Goal: Transaction & Acquisition: Purchase product/service

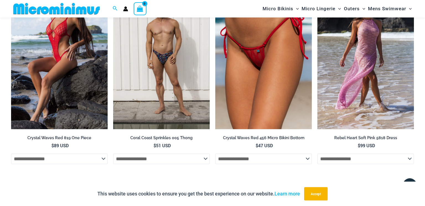
scroll to position [1114, 0]
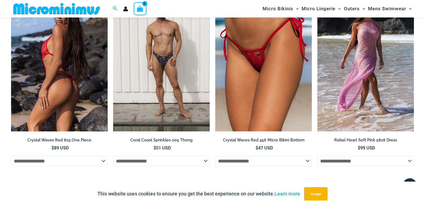
click at [57, 112] on img at bounding box center [59, 58] width 97 height 145
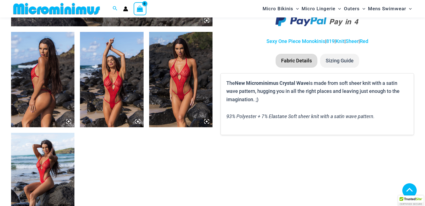
scroll to position [326, 0]
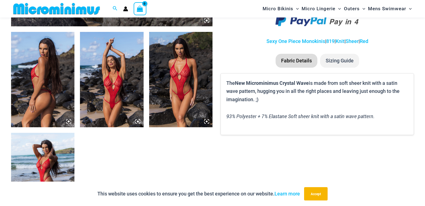
click at [47, 66] on img at bounding box center [42, 79] width 63 height 95
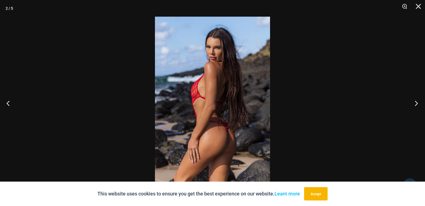
click at [415, 102] on button "Next" at bounding box center [414, 103] width 21 height 28
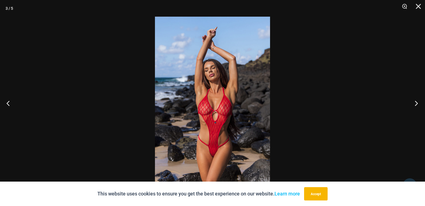
click at [415, 102] on button "Next" at bounding box center [414, 103] width 21 height 28
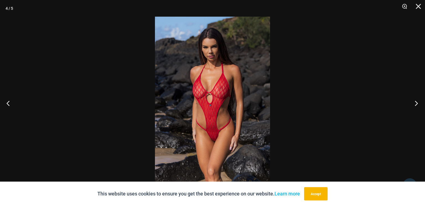
click at [415, 102] on button "Next" at bounding box center [414, 103] width 21 height 28
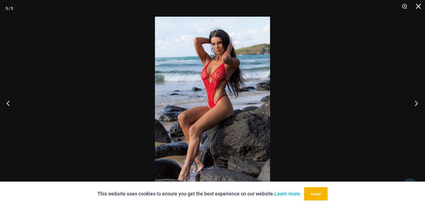
click at [415, 102] on button "Next" at bounding box center [414, 103] width 21 height 28
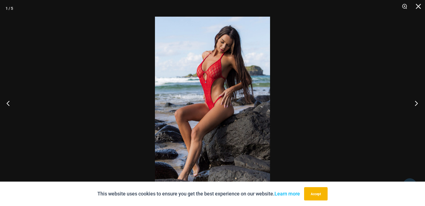
click at [415, 102] on button "Next" at bounding box center [414, 103] width 21 height 28
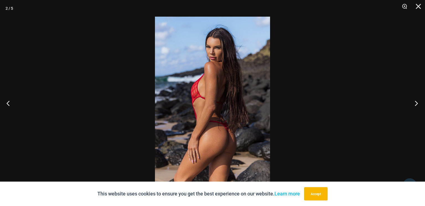
click at [415, 102] on button "Next" at bounding box center [414, 103] width 21 height 28
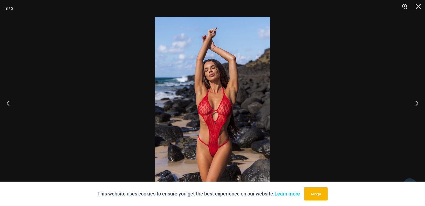
click at [223, 115] on img at bounding box center [212, 103] width 115 height 172
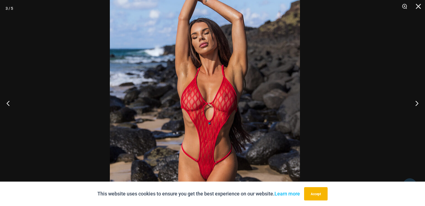
click at [202, 106] on img at bounding box center [205, 90] width 190 height 285
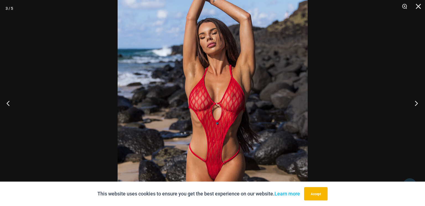
click at [414, 103] on button "Next" at bounding box center [414, 103] width 21 height 28
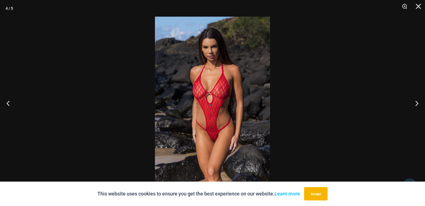
click at [195, 100] on img at bounding box center [212, 103] width 115 height 172
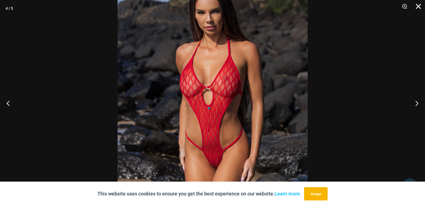
click at [420, 9] on button "Close" at bounding box center [417, 8] width 14 height 17
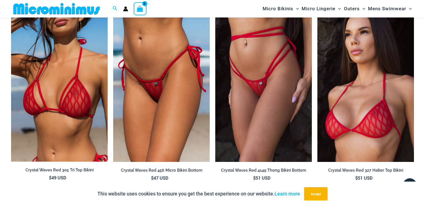
scroll to position [563, 0]
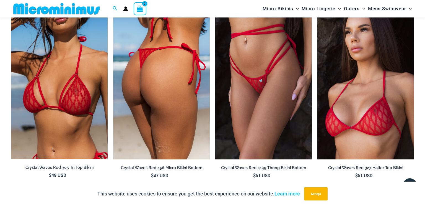
click at [144, 103] on img at bounding box center [161, 86] width 97 height 145
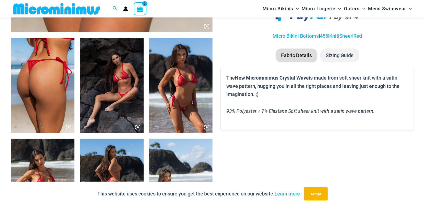
scroll to position [318, 0]
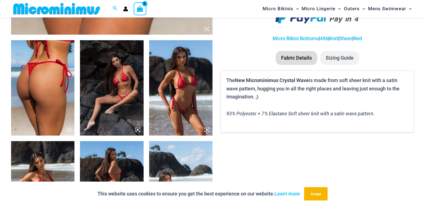
click at [95, 91] on img at bounding box center [111, 87] width 63 height 95
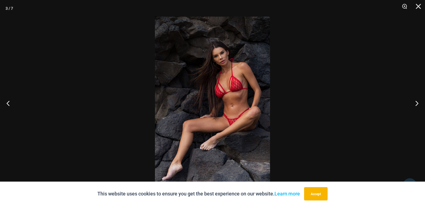
click at [222, 105] on img at bounding box center [212, 103] width 115 height 172
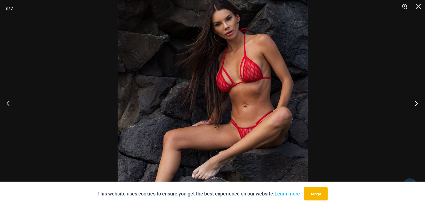
click at [418, 102] on button "Next" at bounding box center [414, 103] width 21 height 28
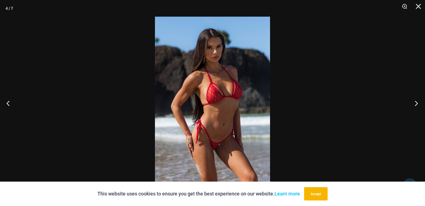
click at [418, 102] on button "Next" at bounding box center [414, 103] width 21 height 28
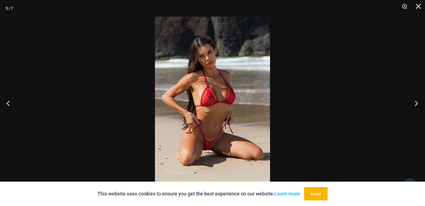
click at [418, 102] on button "Next" at bounding box center [414, 103] width 21 height 28
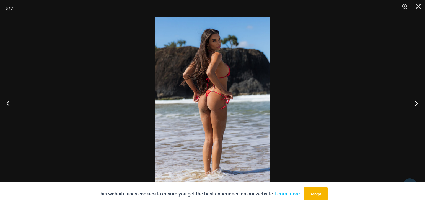
click at [418, 102] on button "Next" at bounding box center [414, 103] width 21 height 28
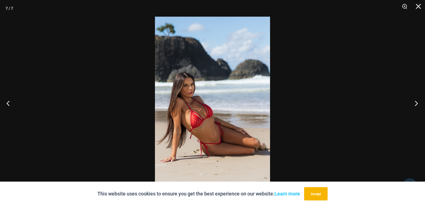
click at [418, 102] on button "Next" at bounding box center [414, 103] width 21 height 28
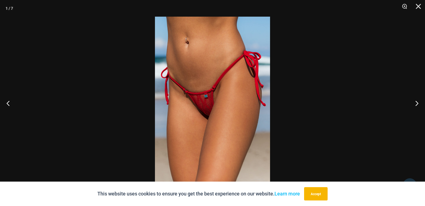
click at [250, 107] on img at bounding box center [212, 103] width 115 height 172
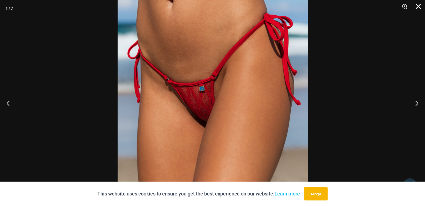
click at [420, 6] on button "Close" at bounding box center [417, 8] width 14 height 17
